Goal: Task Accomplishment & Management: Use online tool/utility

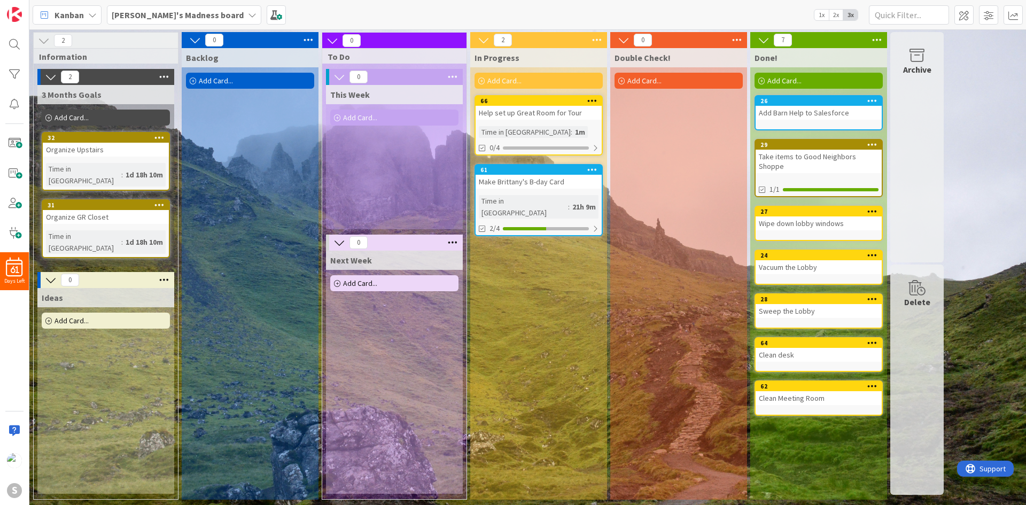
click at [563, 115] on div "Help set up Great Room for Tour" at bounding box center [539, 113] width 126 height 14
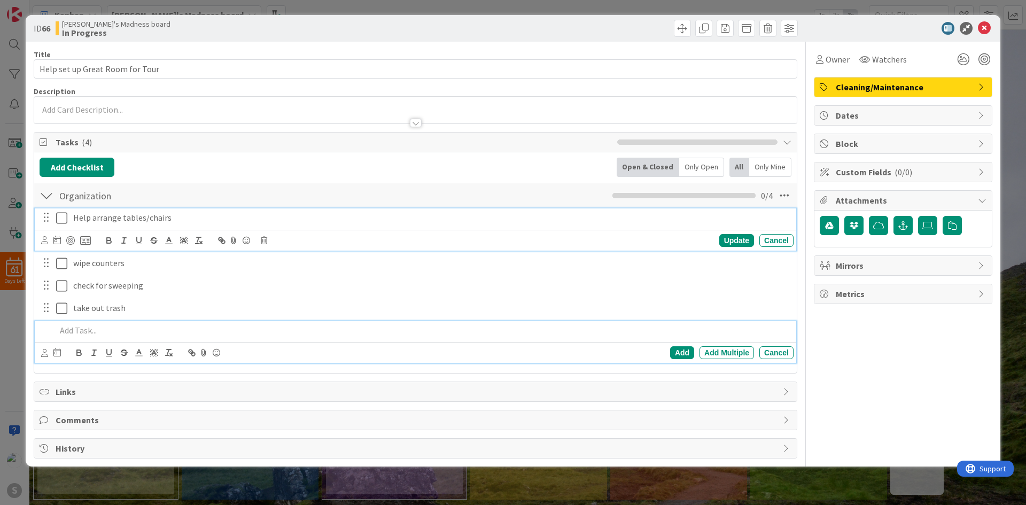
click at [60, 220] on icon at bounding box center [61, 218] width 11 height 13
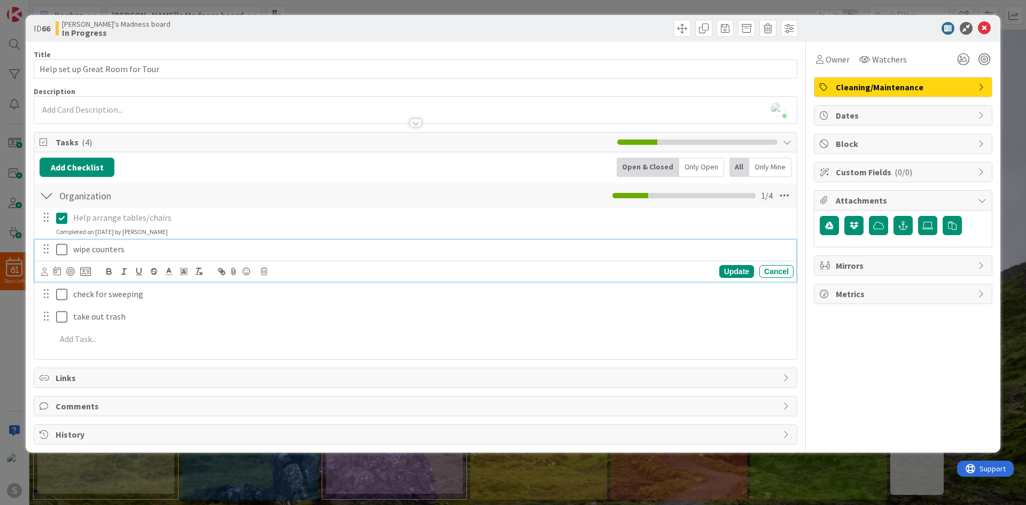
click at [62, 254] on icon at bounding box center [61, 249] width 11 height 13
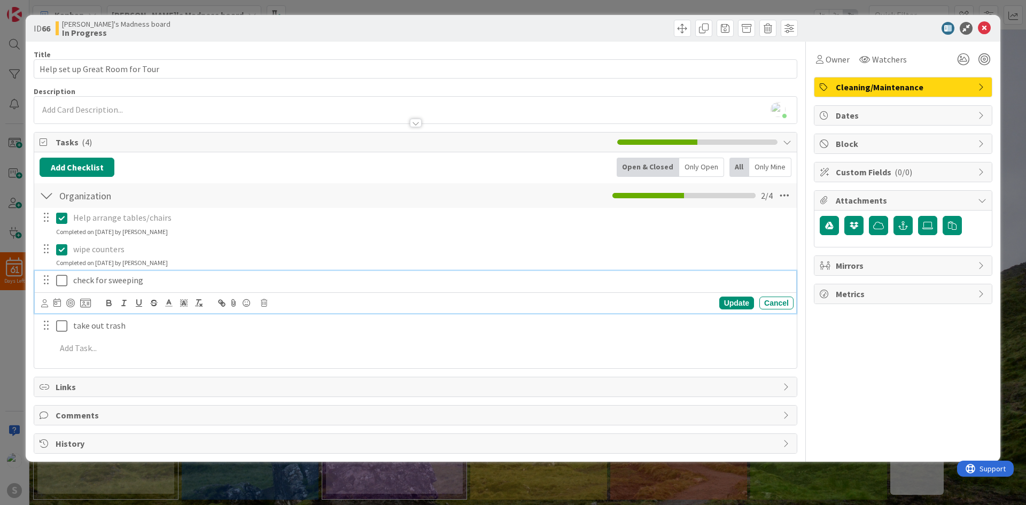
click at [59, 284] on icon at bounding box center [61, 280] width 11 height 13
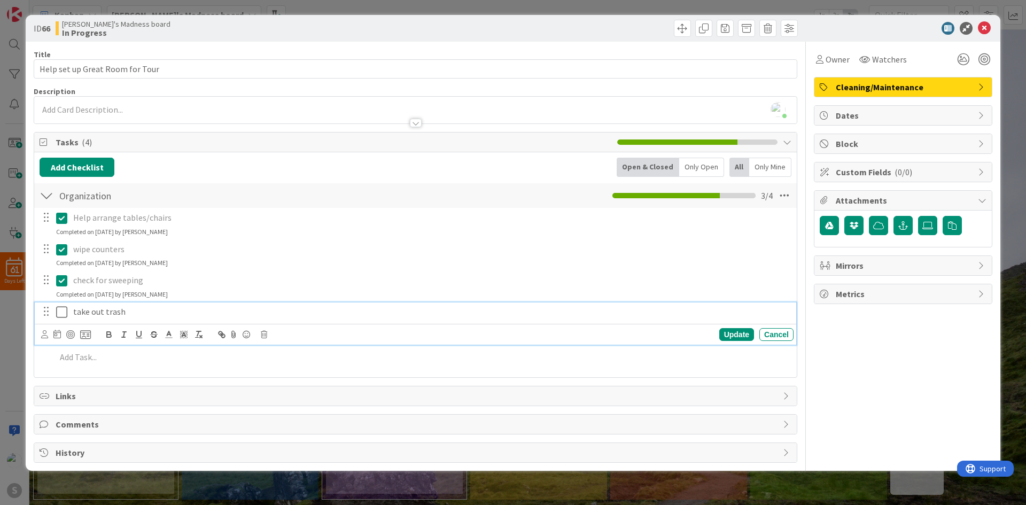
click at [63, 310] on icon at bounding box center [61, 312] width 11 height 13
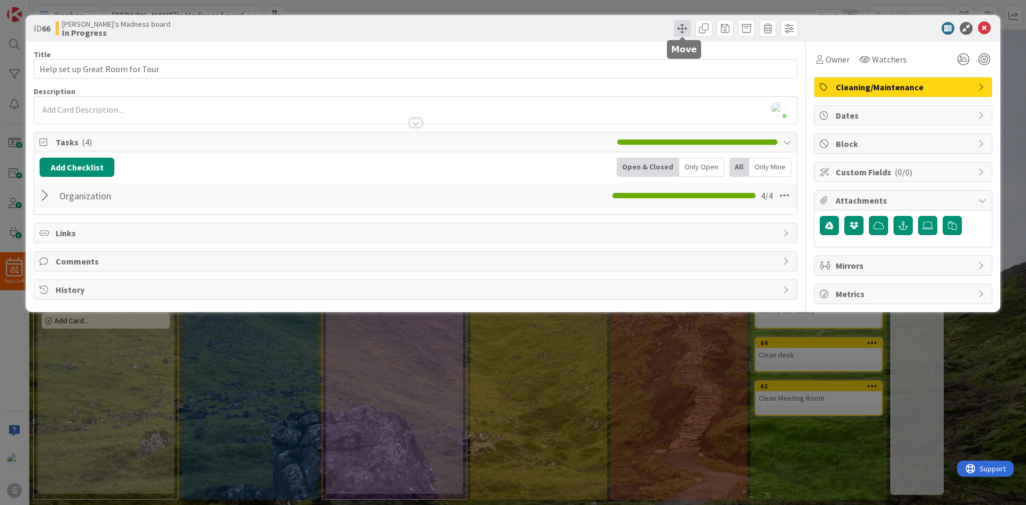
click at [688, 24] on span at bounding box center [682, 28] width 17 height 17
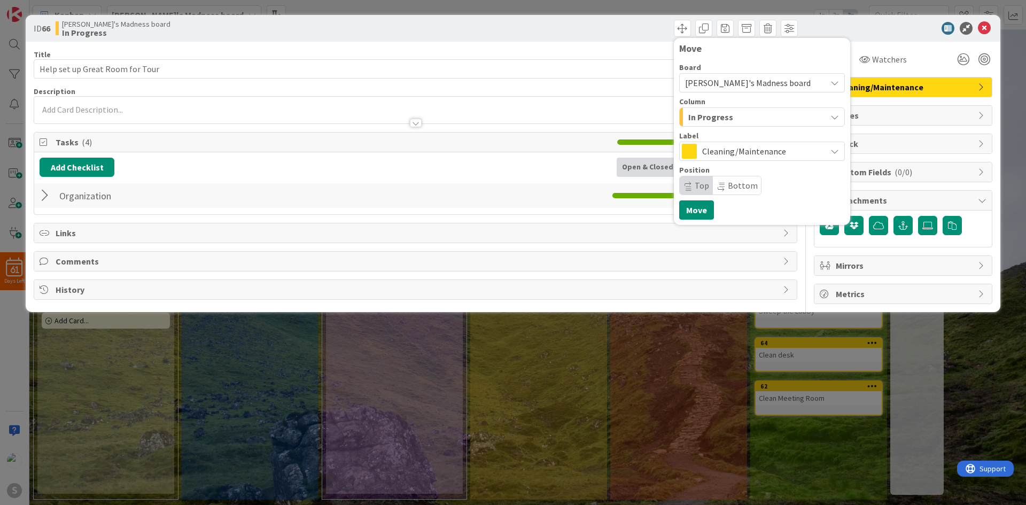
click at [765, 113] on div "In Progress" at bounding box center [756, 116] width 141 height 17
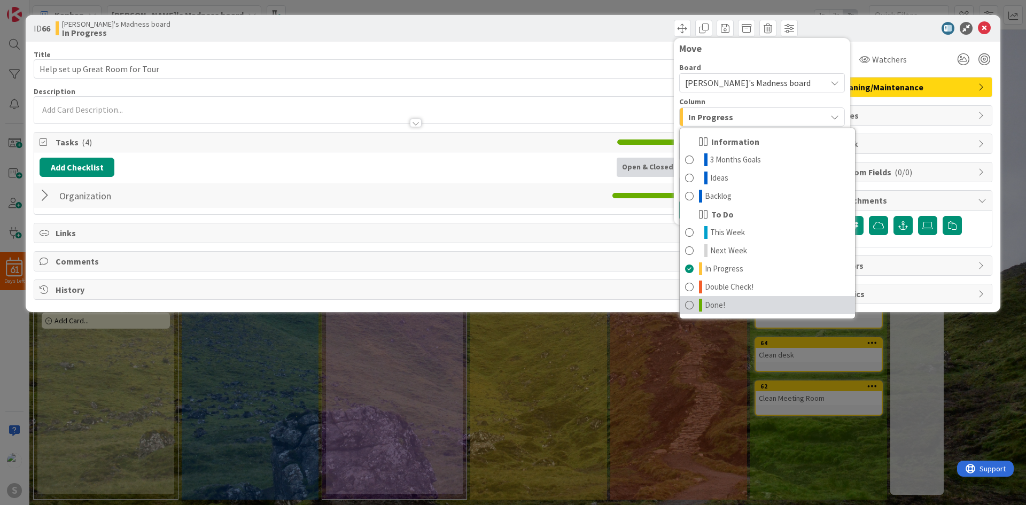
click at [740, 305] on link "Done!" at bounding box center [767, 305] width 175 height 18
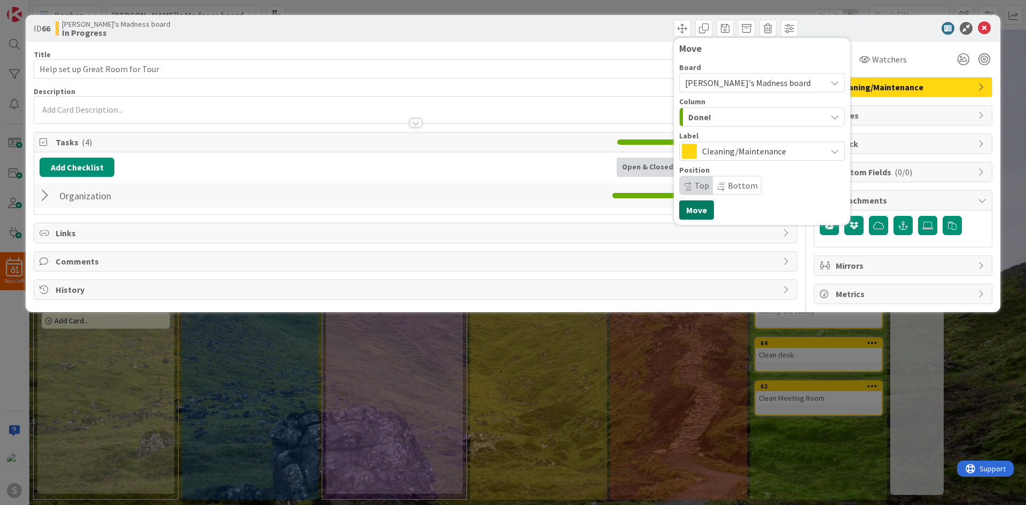
click at [698, 215] on button "Move" at bounding box center [696, 209] width 35 height 19
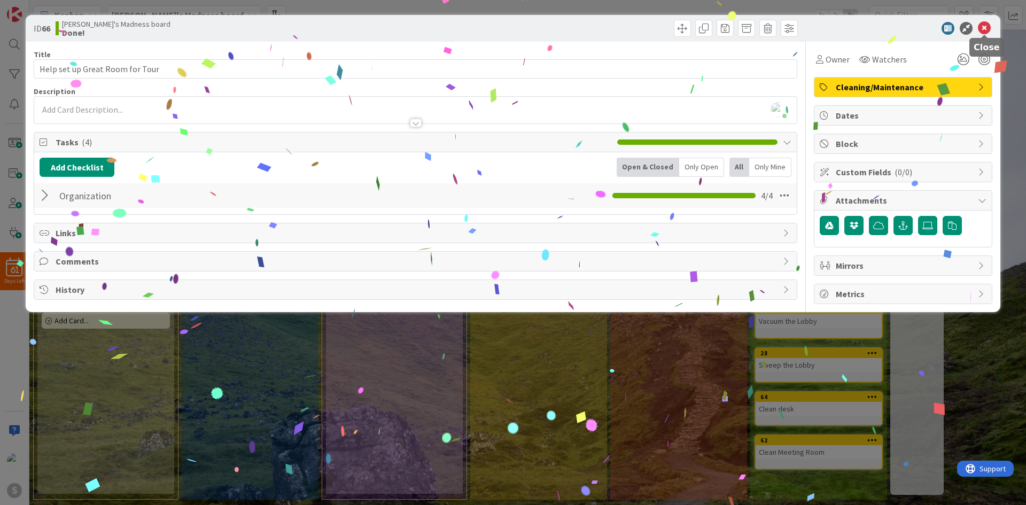
click at [989, 25] on icon at bounding box center [984, 28] width 13 height 13
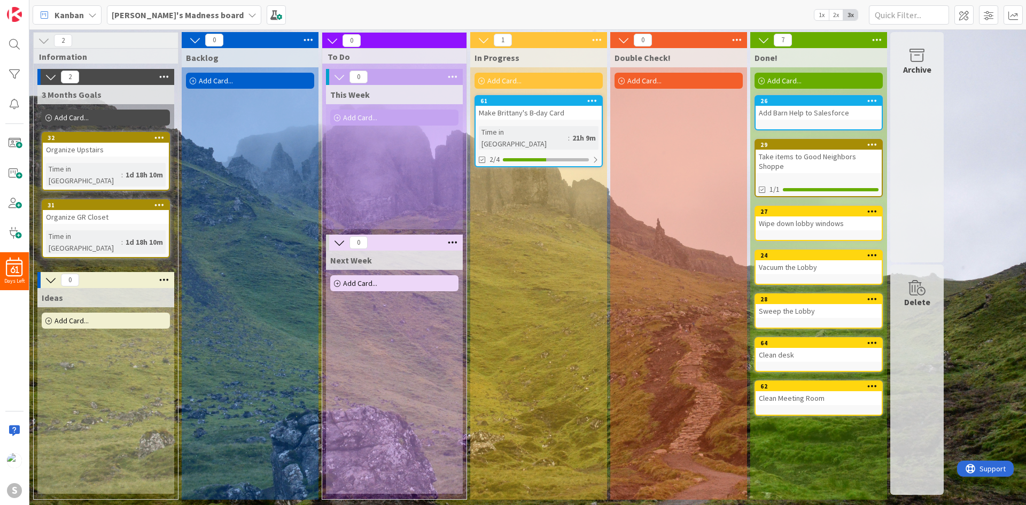
click at [920, 288] on icon at bounding box center [917, 288] width 41 height 15
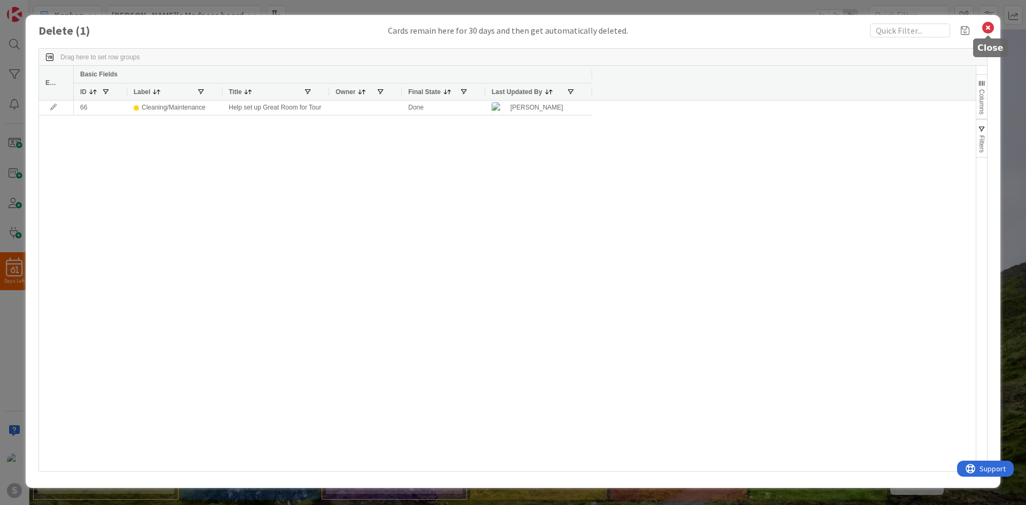
click at [988, 30] on icon at bounding box center [988, 27] width 14 height 15
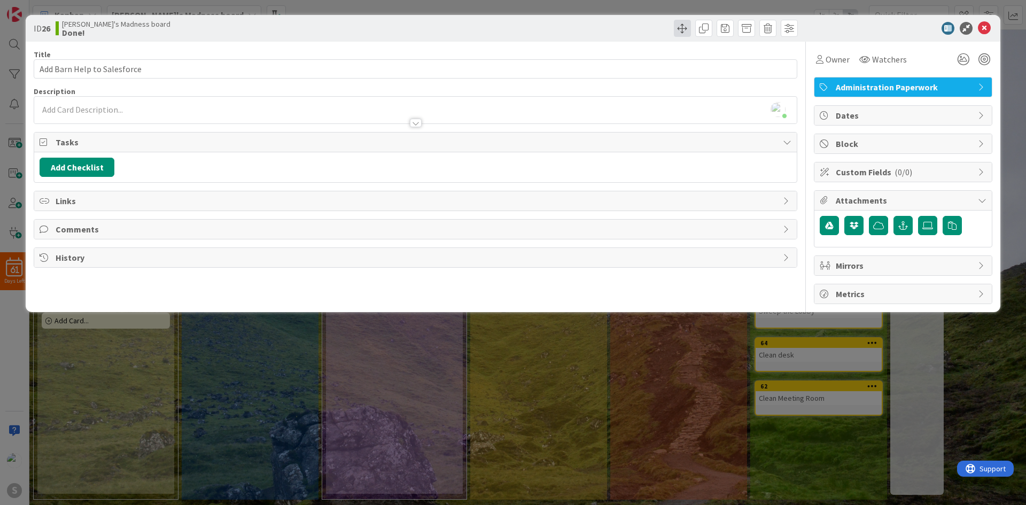
drag, startPoint x: 829, startPoint y: 105, endPoint x: 677, endPoint y: 30, distance: 169.2
click at [677, 30] on span at bounding box center [682, 28] width 17 height 17
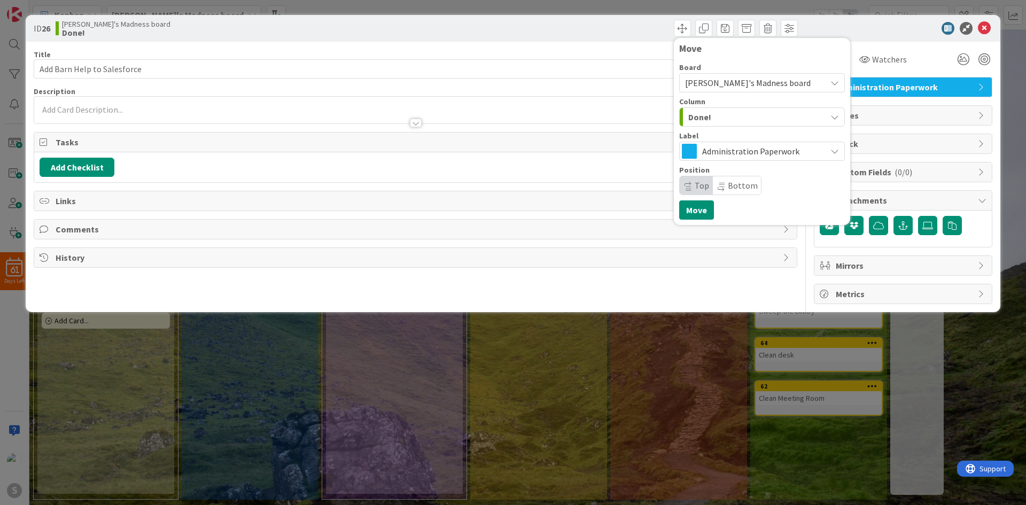
click at [747, 125] on div "Done!" at bounding box center [756, 116] width 141 height 17
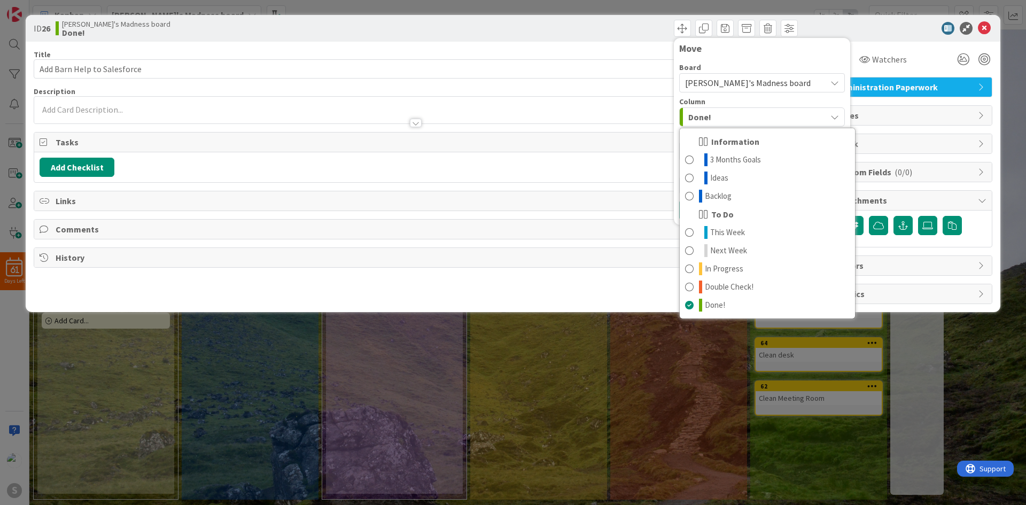
click at [747, 125] on div "Done!" at bounding box center [756, 116] width 141 height 17
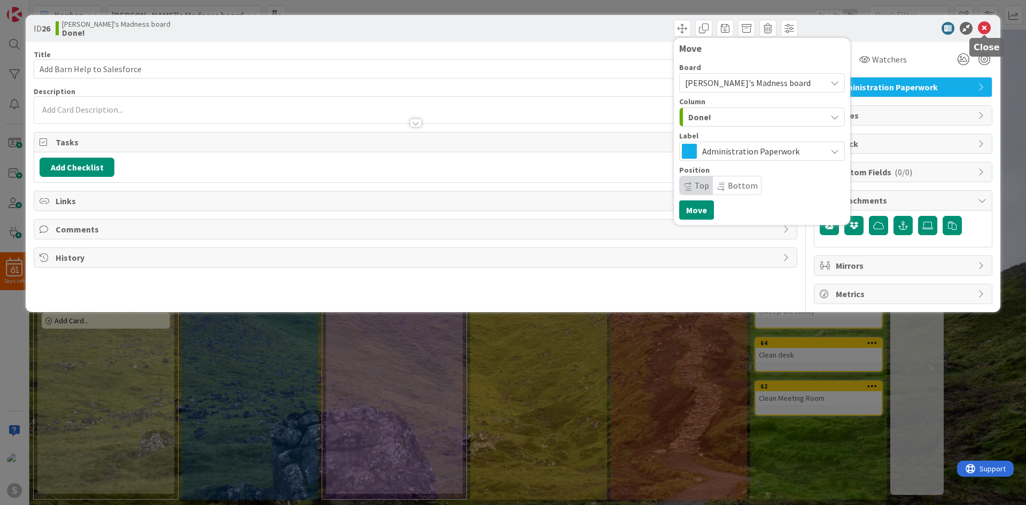
click at [987, 31] on icon at bounding box center [984, 28] width 13 height 13
